Goal: Check status: Check status

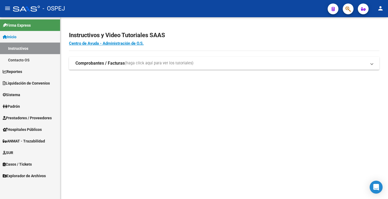
click at [353, 6] on button "button" at bounding box center [348, 9] width 11 height 11
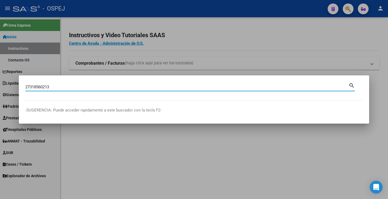
type input "27318560213"
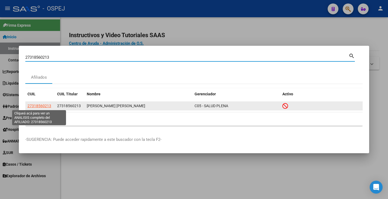
click at [39, 107] on span "27318560213" at bounding box center [39, 106] width 24 height 4
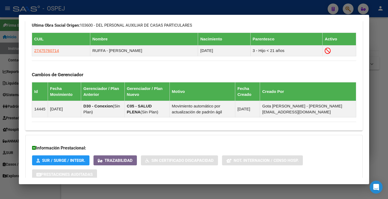
scroll to position [334, 0]
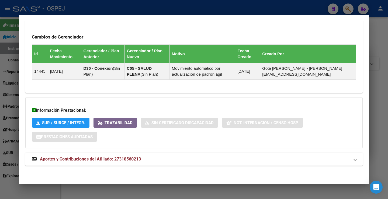
click at [108, 159] on span "Aportes y Contribuciones del Afiliado: 27318560213" at bounding box center [90, 159] width 101 height 5
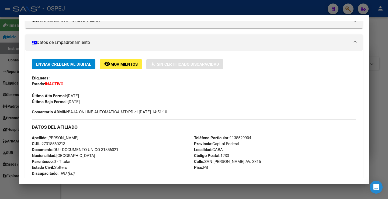
scroll to position [0, 0]
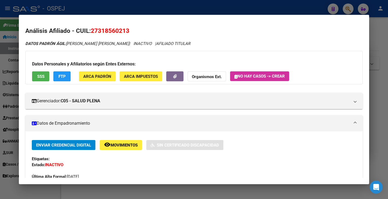
click at [96, 32] on span "27318560213" at bounding box center [110, 30] width 39 height 7
copy span "27318560213"
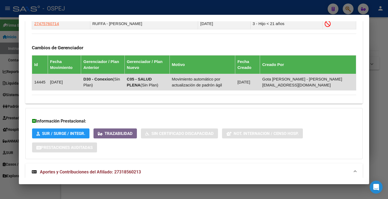
scroll to position [350, 0]
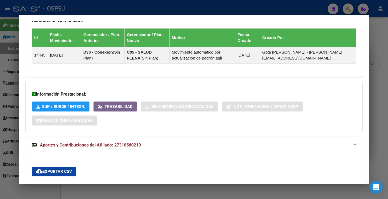
click at [89, 143] on span "Aportes y Contribuciones del Afiliado: 27318560213" at bounding box center [90, 145] width 101 height 5
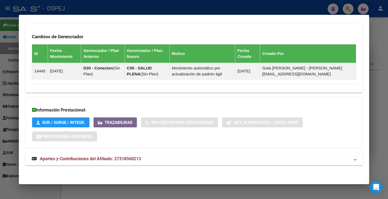
click at [98, 158] on span "Aportes y Contribuciones del Afiliado: 27318560213" at bounding box center [90, 158] width 101 height 5
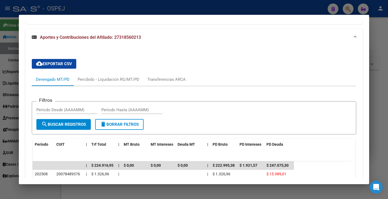
scroll to position [539, 0]
